Goal: Task Accomplishment & Management: Manage account settings

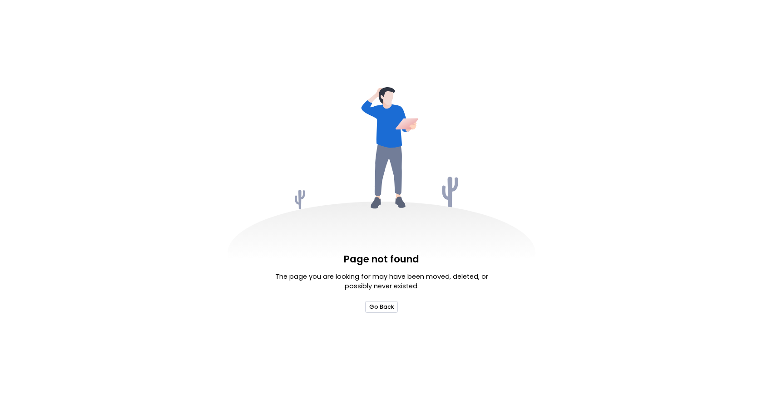
click at [385, 304] on button "Go Back" at bounding box center [381, 306] width 32 height 11
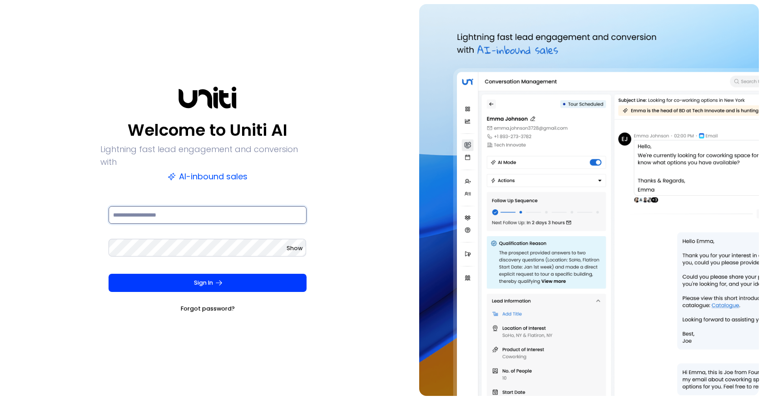
type input "**********"
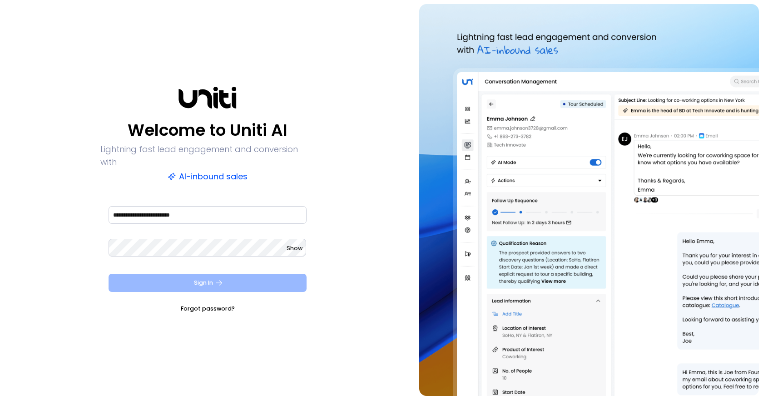
click at [205, 274] on button "Sign In" at bounding box center [208, 283] width 198 height 18
